Goal: Task Accomplishment & Management: Manage account settings

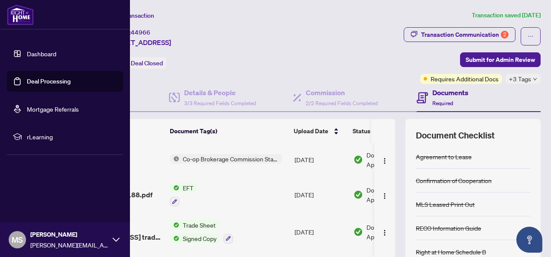
click at [36, 79] on link "Deal Processing" at bounding box center [49, 81] width 44 height 8
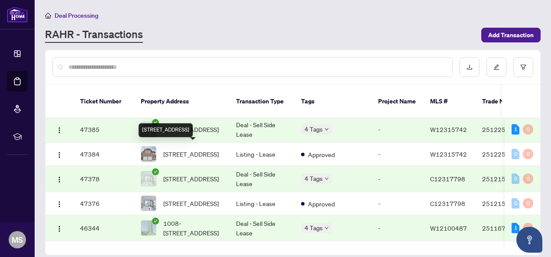
scroll to position [216, 0]
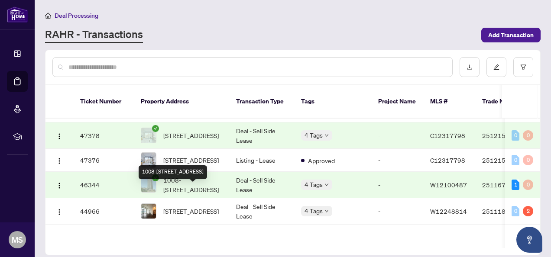
click at [195, 193] on span "1008-[STREET_ADDRESS]" at bounding box center [192, 184] width 59 height 19
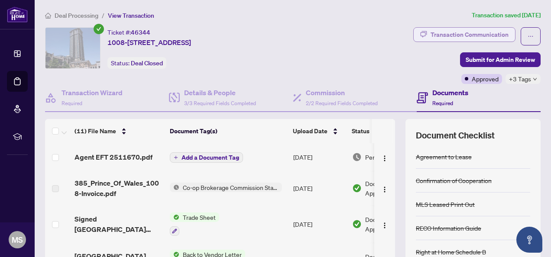
click at [441, 35] on div "Transaction Communication" at bounding box center [469, 35] width 78 height 14
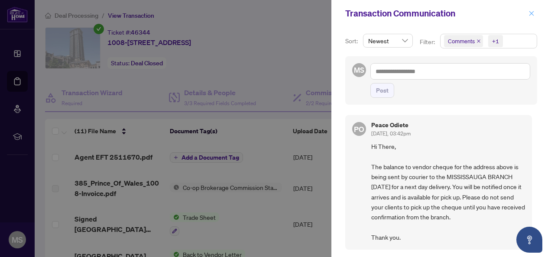
click at [528, 12] on icon "close" at bounding box center [531, 13] width 6 height 6
